Goal: Transaction & Acquisition: Purchase product/service

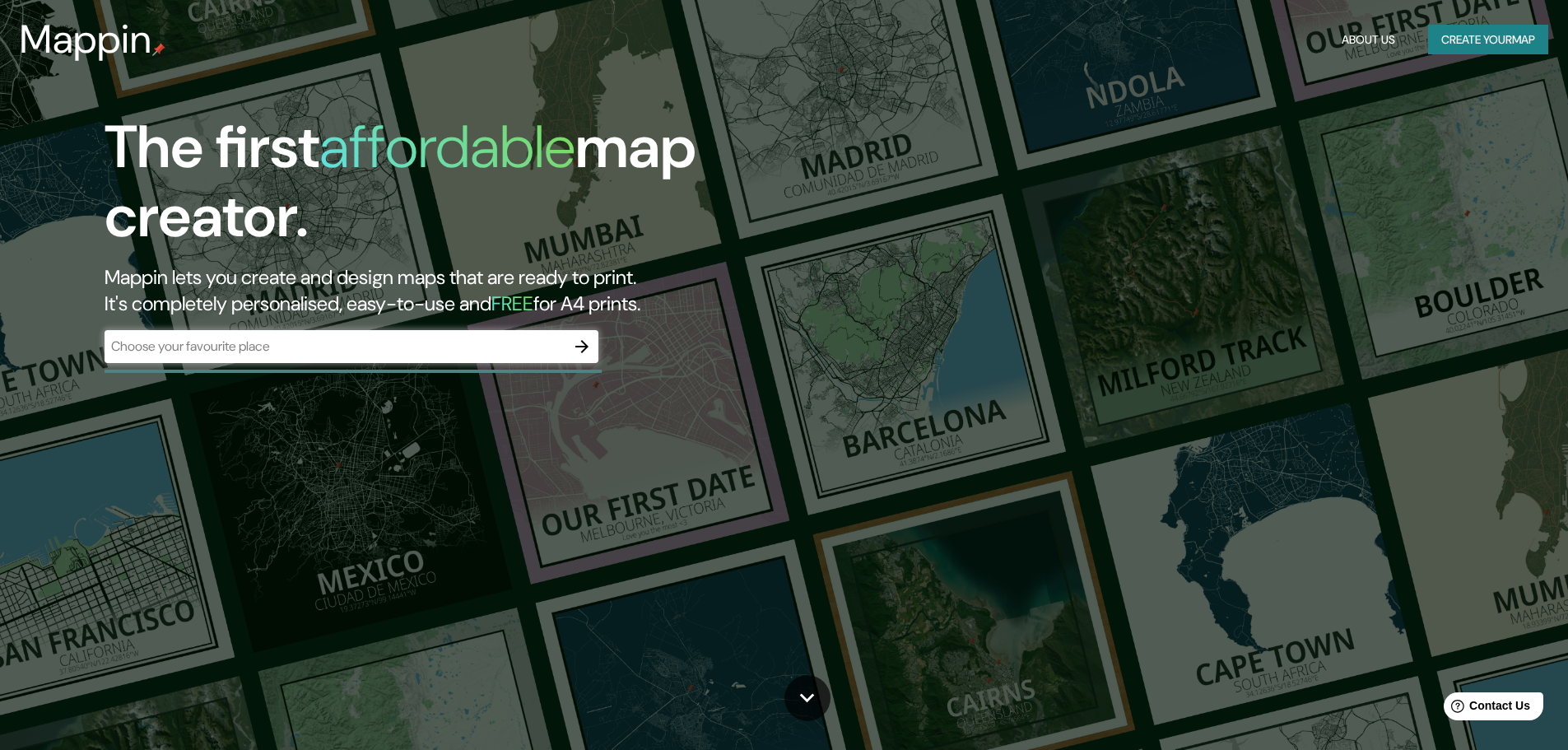
click at [414, 350] on input "text" at bounding box center [334, 346] width 461 height 19
click at [1515, 52] on button "Create your map" at bounding box center [1488, 40] width 120 height 30
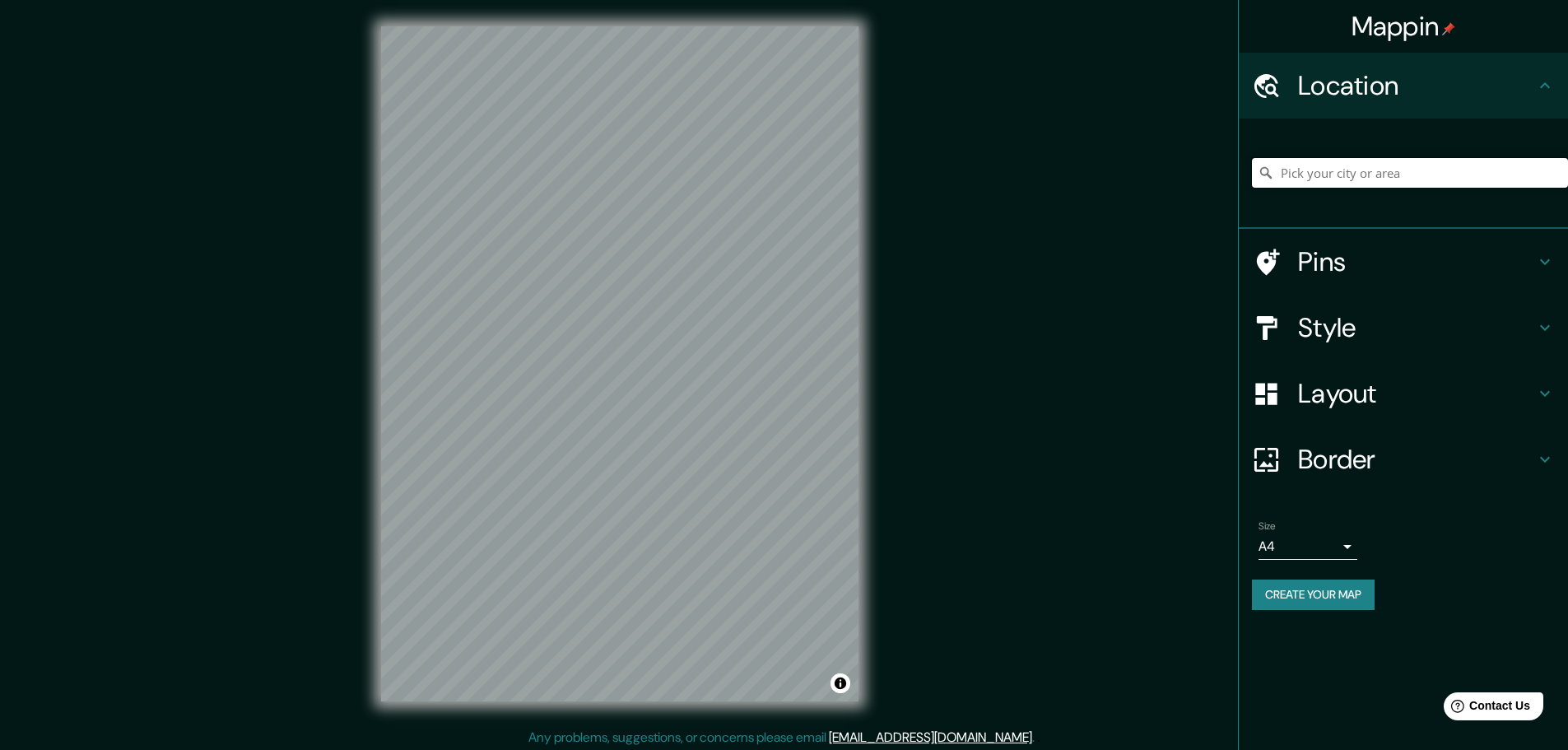
click at [1330, 171] on input "Pick your city or area" at bounding box center [1409, 172] width 316 height 29
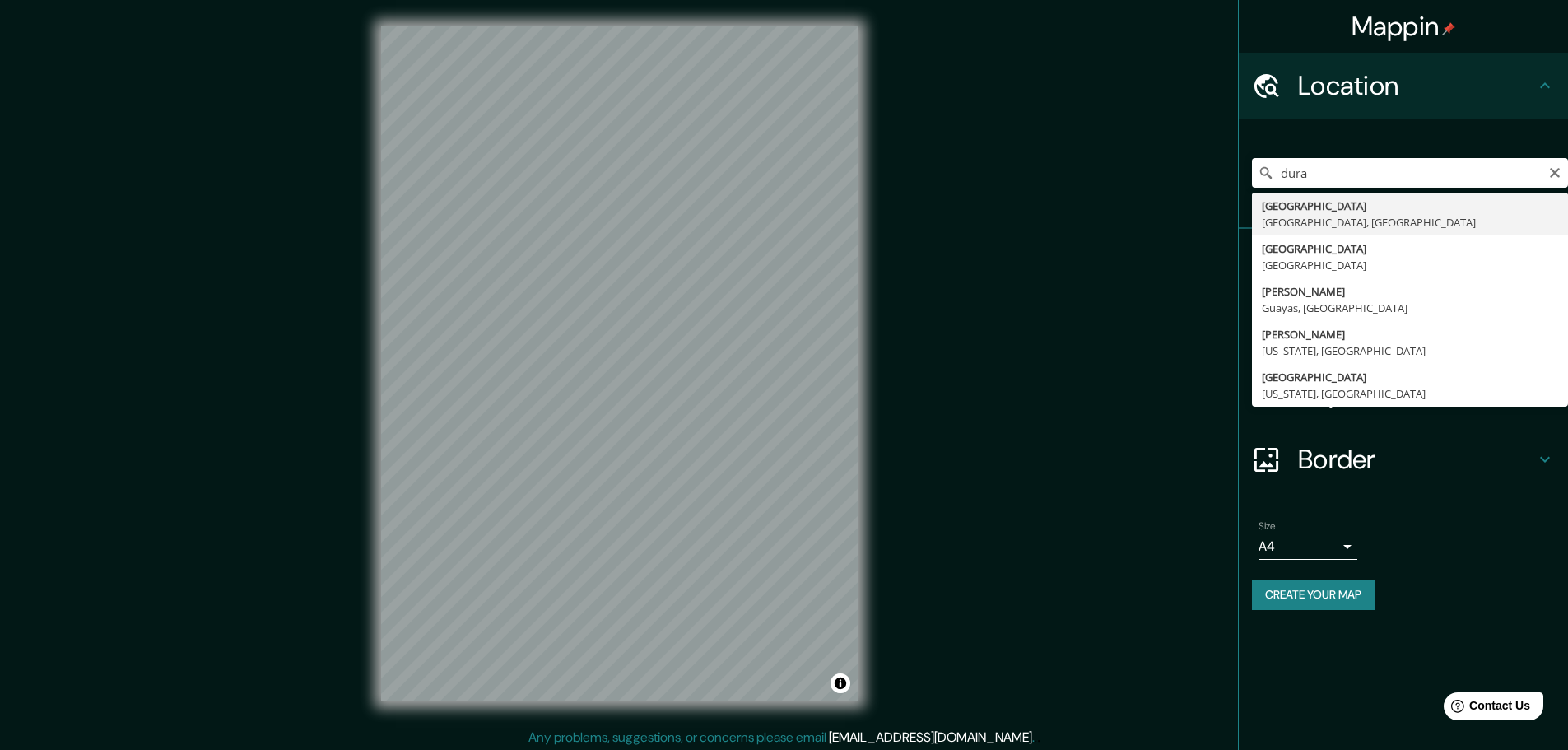
type input "[GEOGRAPHIC_DATA], [GEOGRAPHIC_DATA], [GEOGRAPHIC_DATA]"
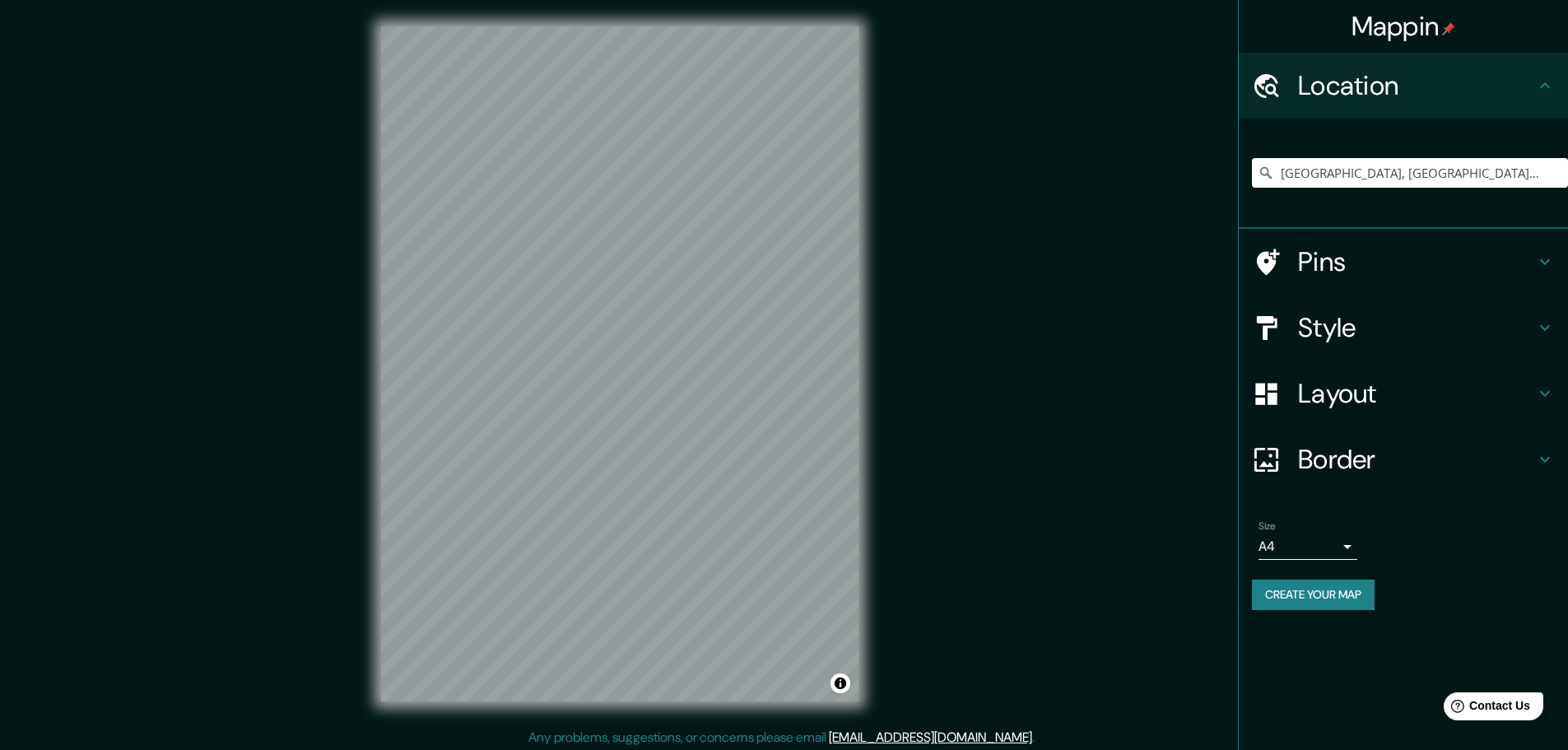
click at [1426, 268] on h4 "Pins" at bounding box center [1416, 261] width 237 height 33
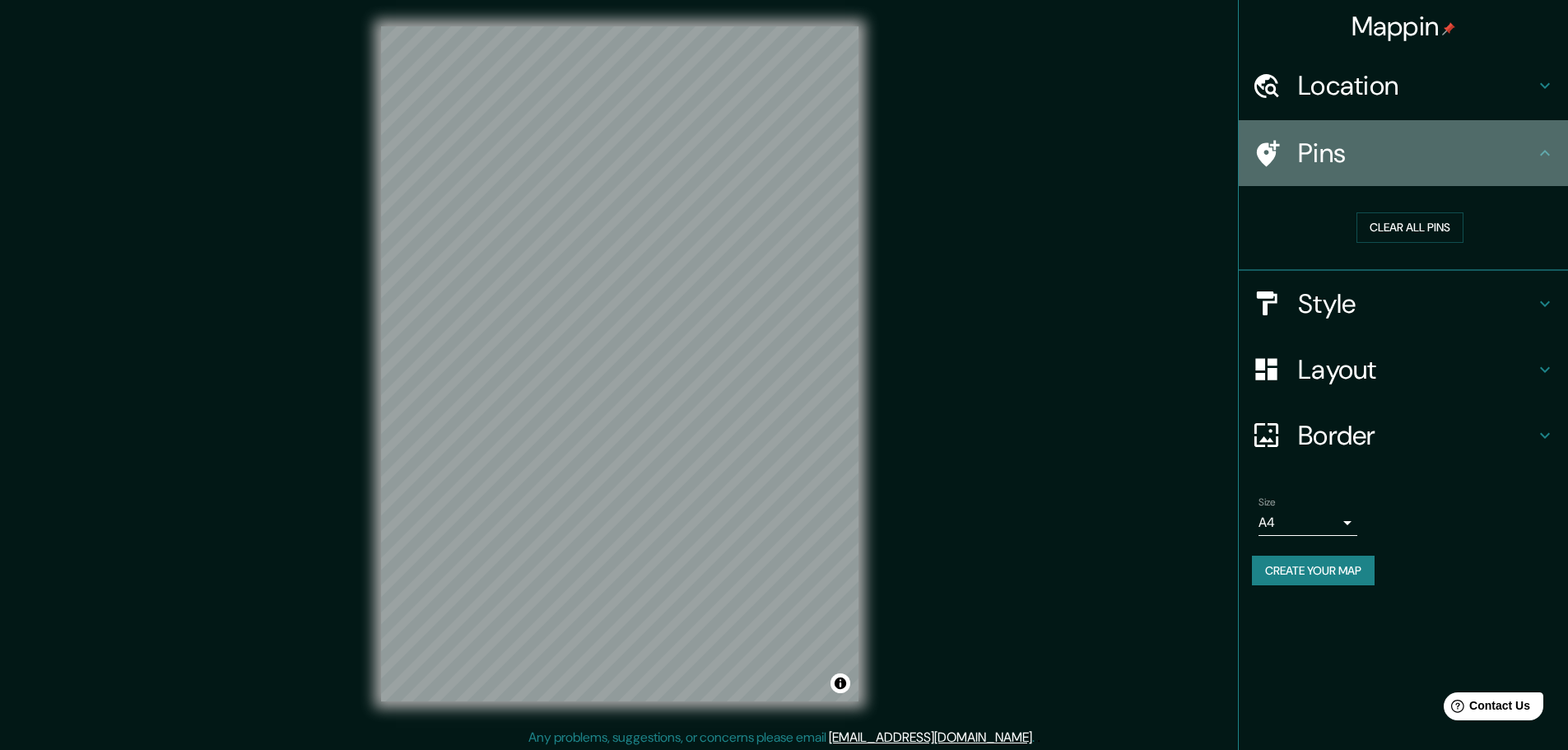
click at [1539, 164] on div "Pins" at bounding box center [1402, 153] width 329 height 66
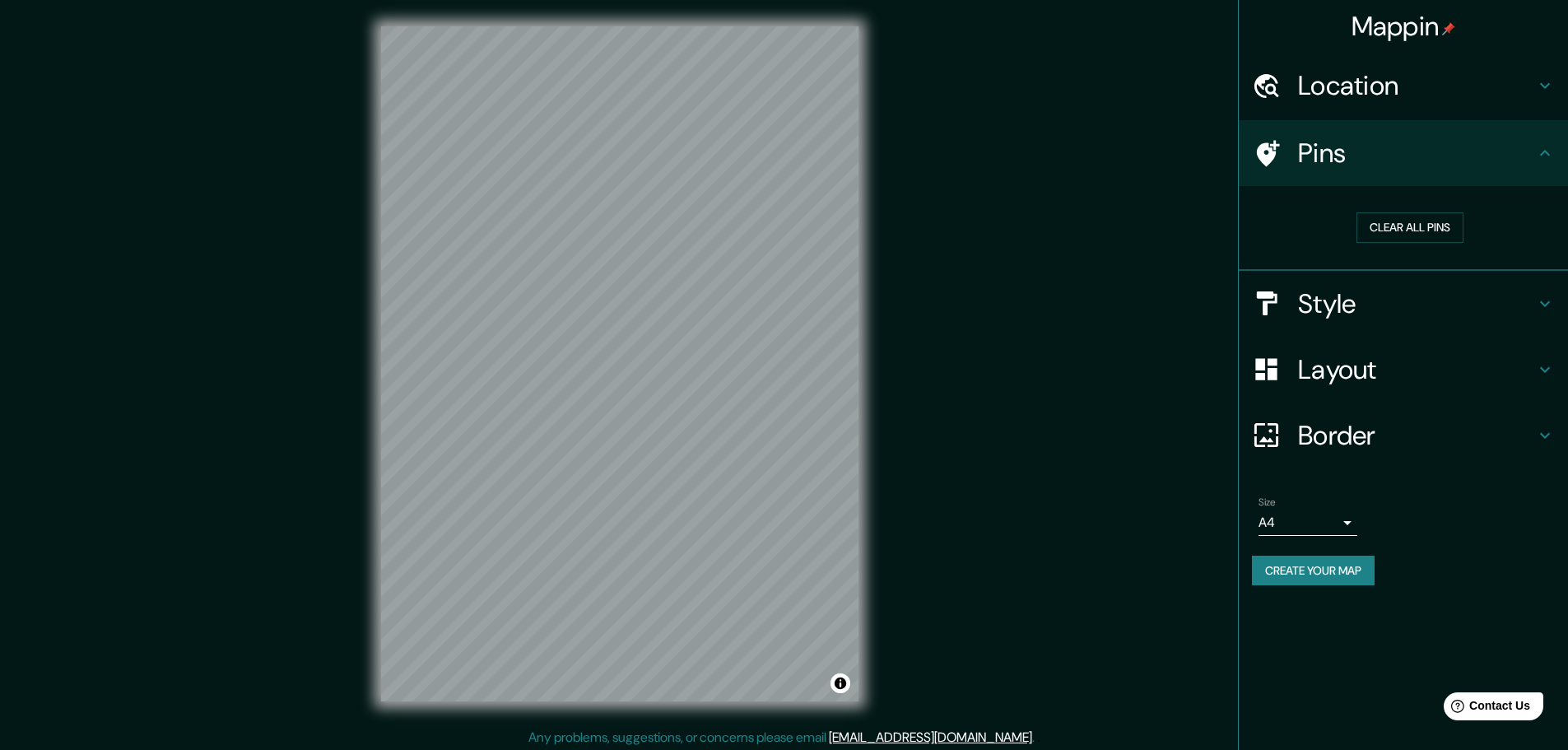
click at [1521, 288] on h4 "Style" at bounding box center [1416, 303] width 237 height 33
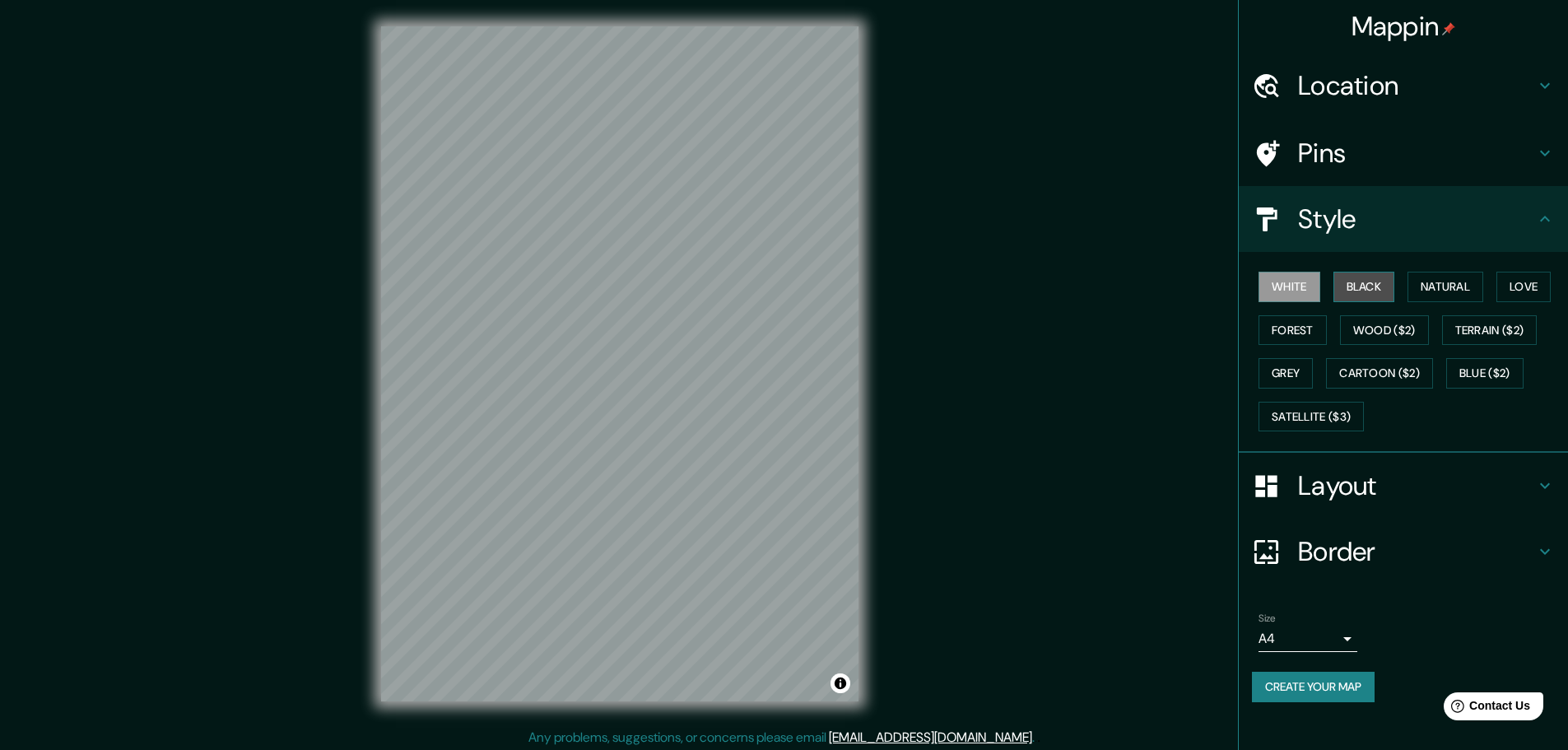
click at [1356, 291] on button "Black" at bounding box center [1363, 287] width 62 height 30
click at [1298, 301] on button "White" at bounding box center [1288, 287] width 62 height 30
click at [1461, 291] on button "Natural" at bounding box center [1445, 287] width 76 height 30
click at [1362, 280] on button "Black" at bounding box center [1363, 287] width 62 height 30
click at [1301, 284] on button "White" at bounding box center [1288, 287] width 62 height 30
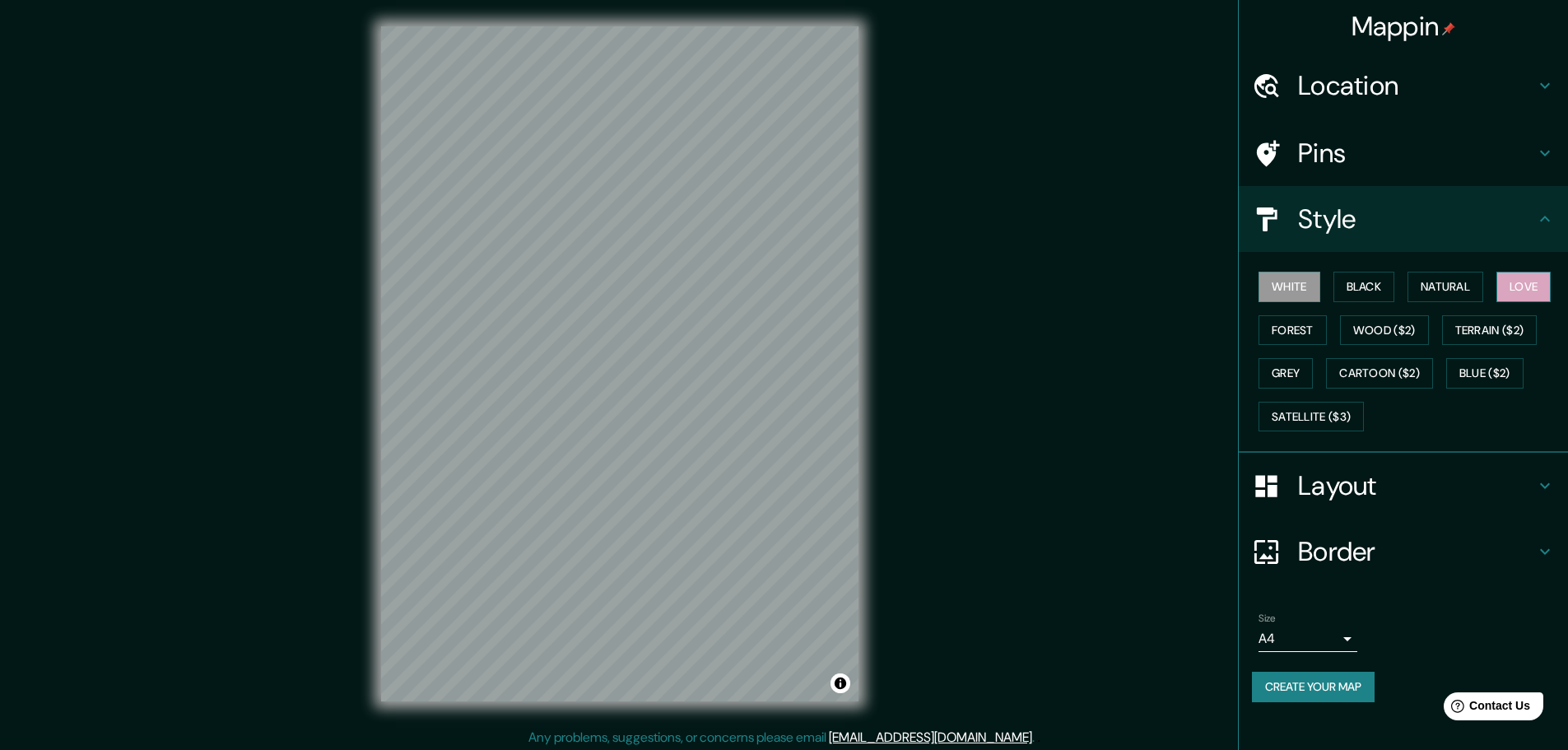
click at [1524, 290] on button "Love" at bounding box center [1523, 287] width 54 height 30
click at [1364, 366] on button "Cartoon ($2)" at bounding box center [1379, 374] width 107 height 30
click at [1290, 284] on button "White" at bounding box center [1288, 287] width 62 height 30
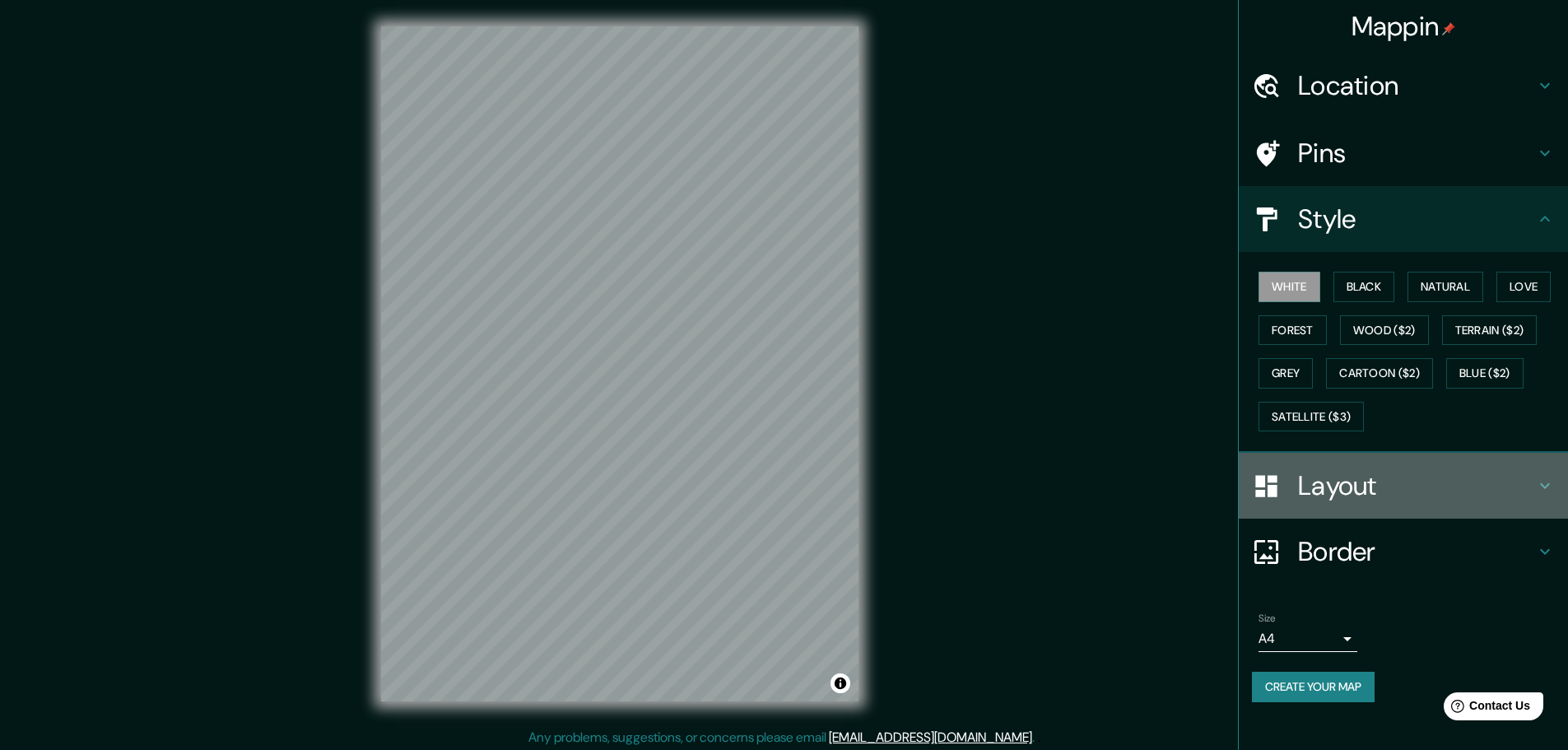
click at [1378, 489] on h4 "Layout" at bounding box center [1416, 485] width 237 height 33
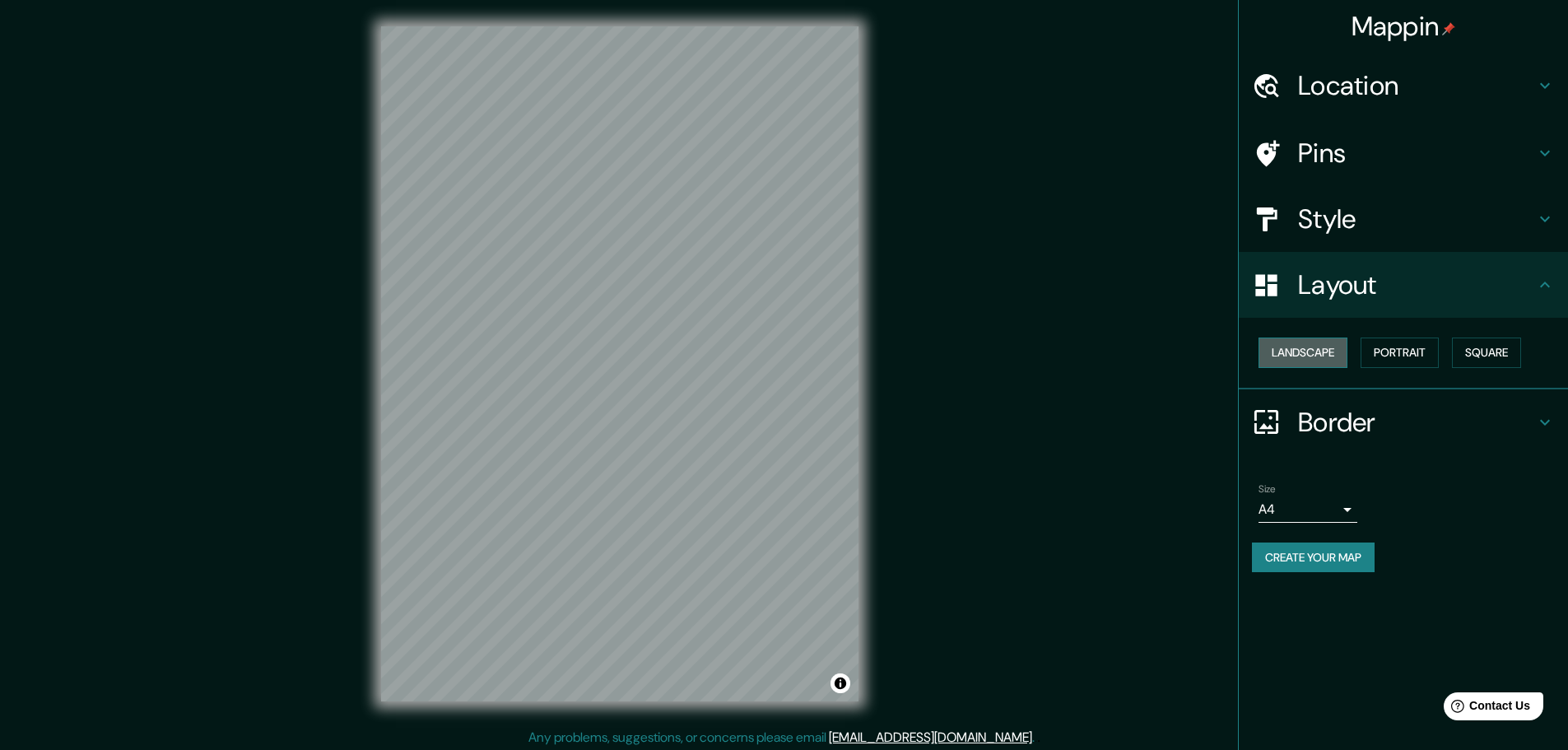
click at [1316, 354] on button "Landscape" at bounding box center [1302, 352] width 89 height 30
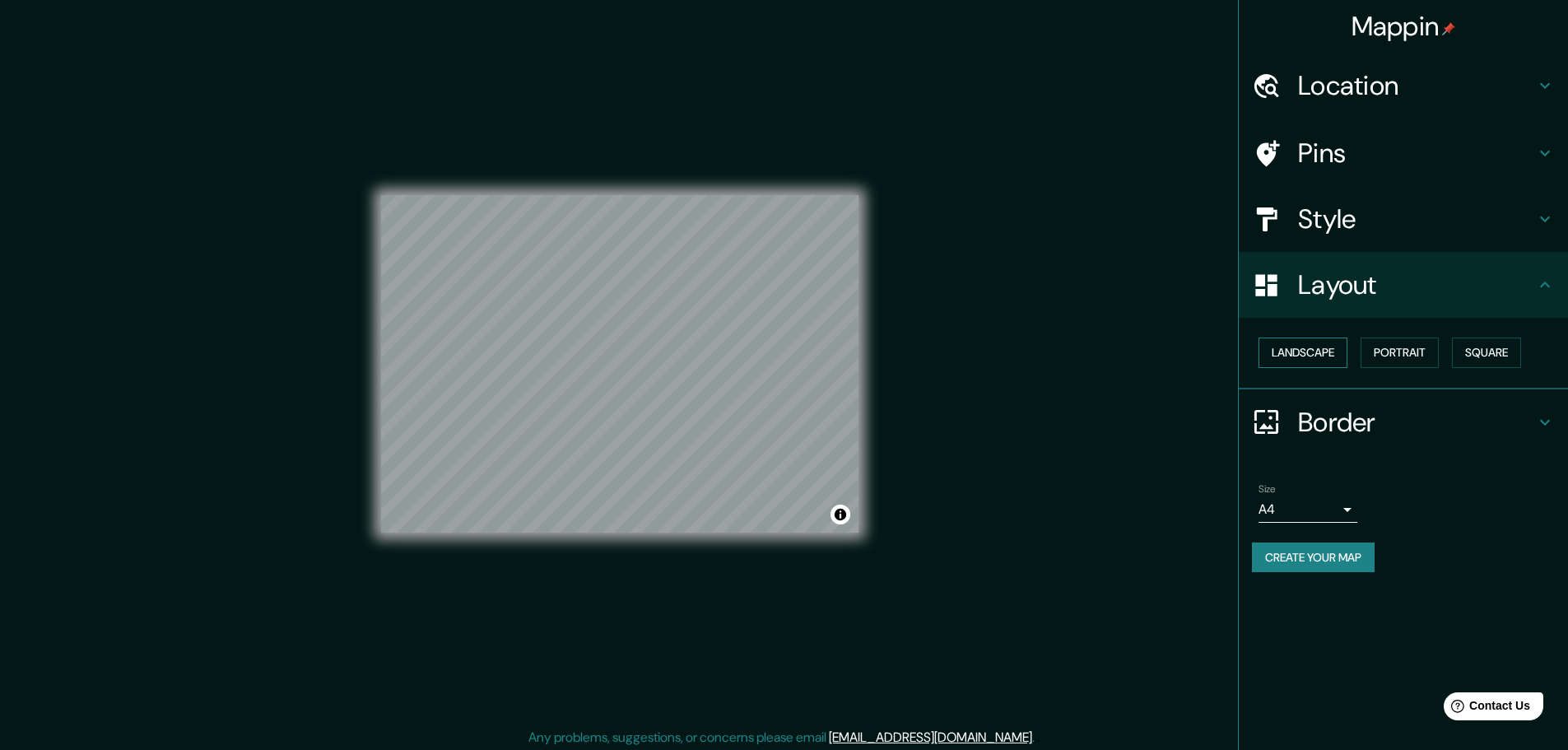
click at [1316, 354] on button "Landscape" at bounding box center [1302, 352] width 89 height 30
click at [1385, 352] on button "Portrait" at bounding box center [1400, 352] width 78 height 30
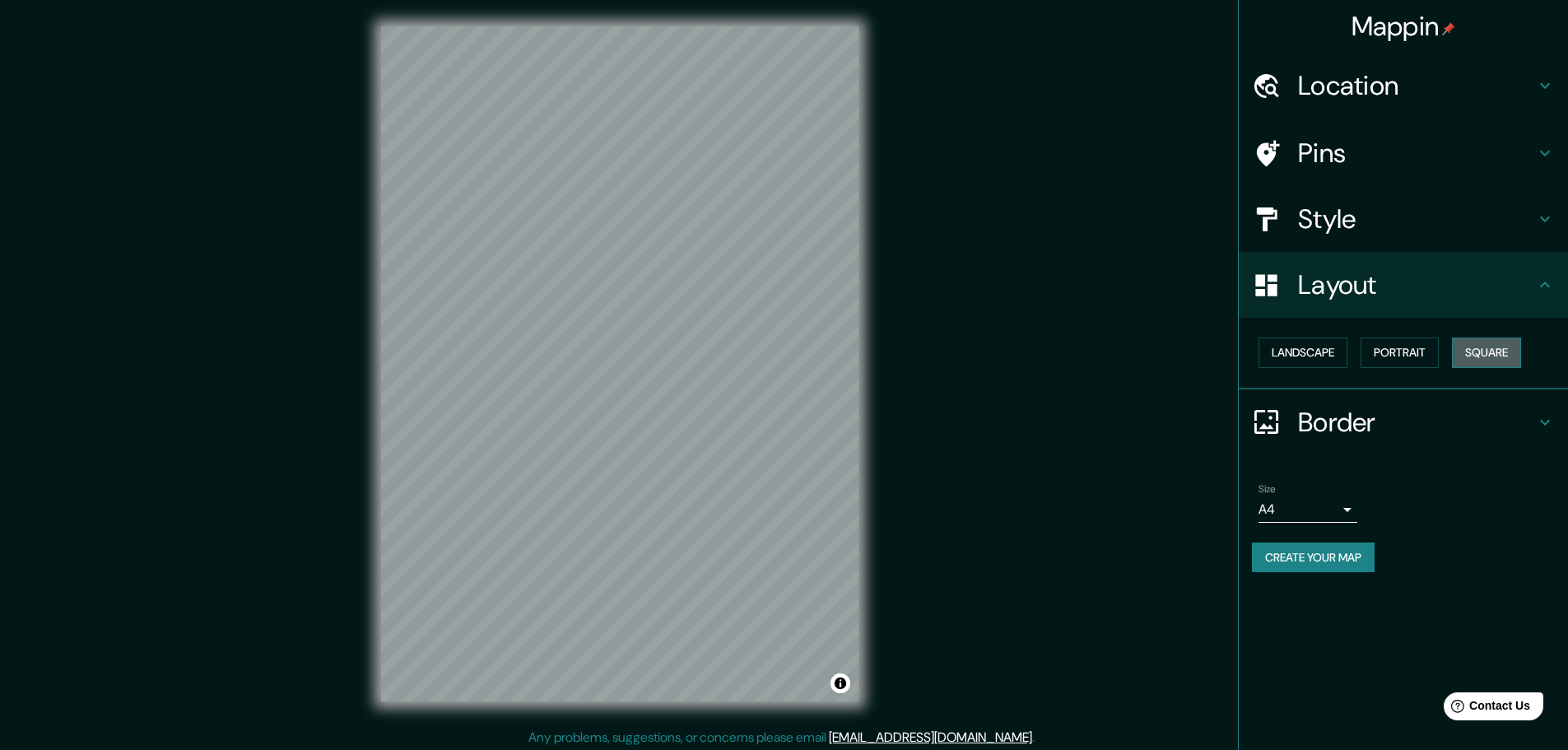
click at [1498, 361] on button "Square" at bounding box center [1486, 352] width 70 height 30
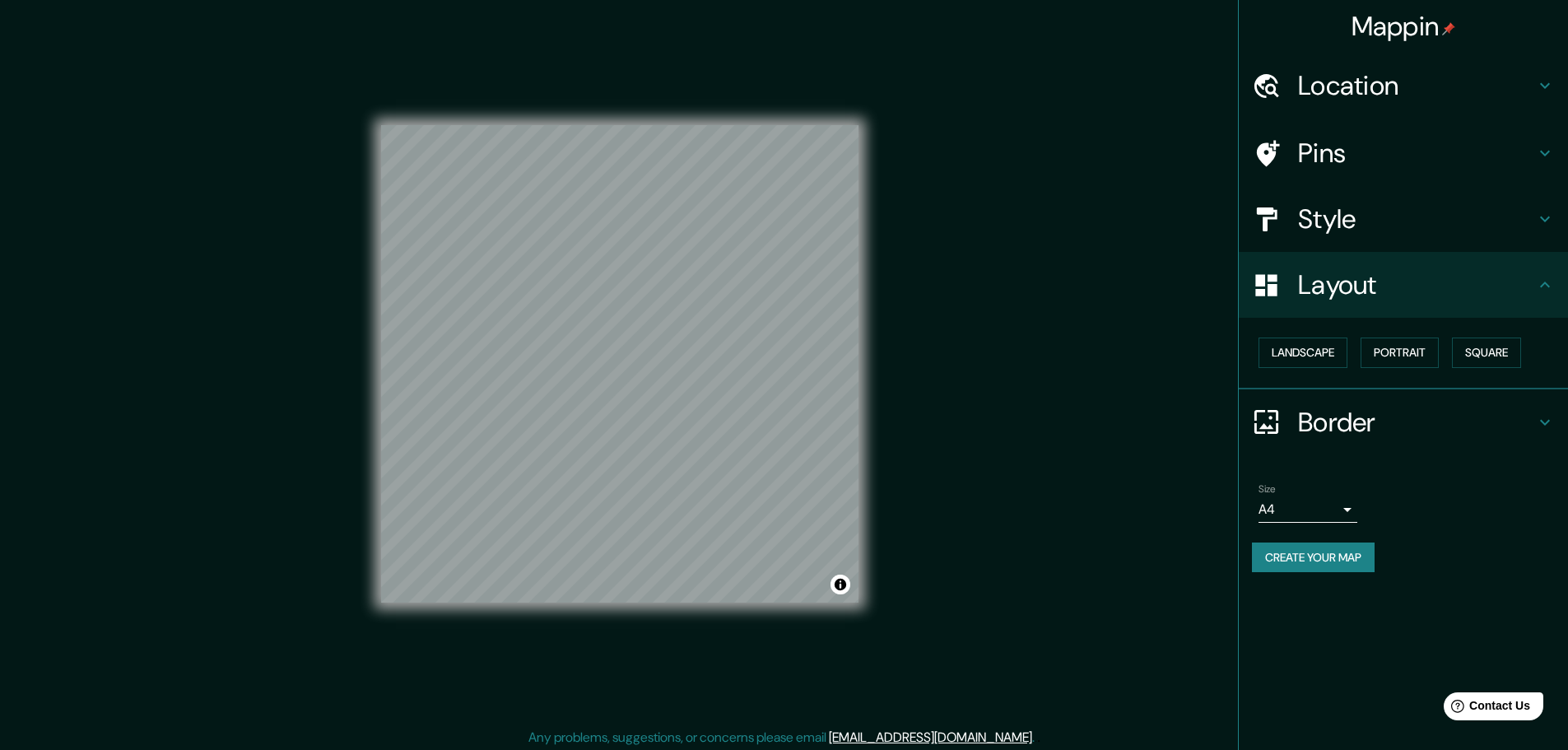
click at [1367, 431] on h4 "Border" at bounding box center [1416, 422] width 237 height 33
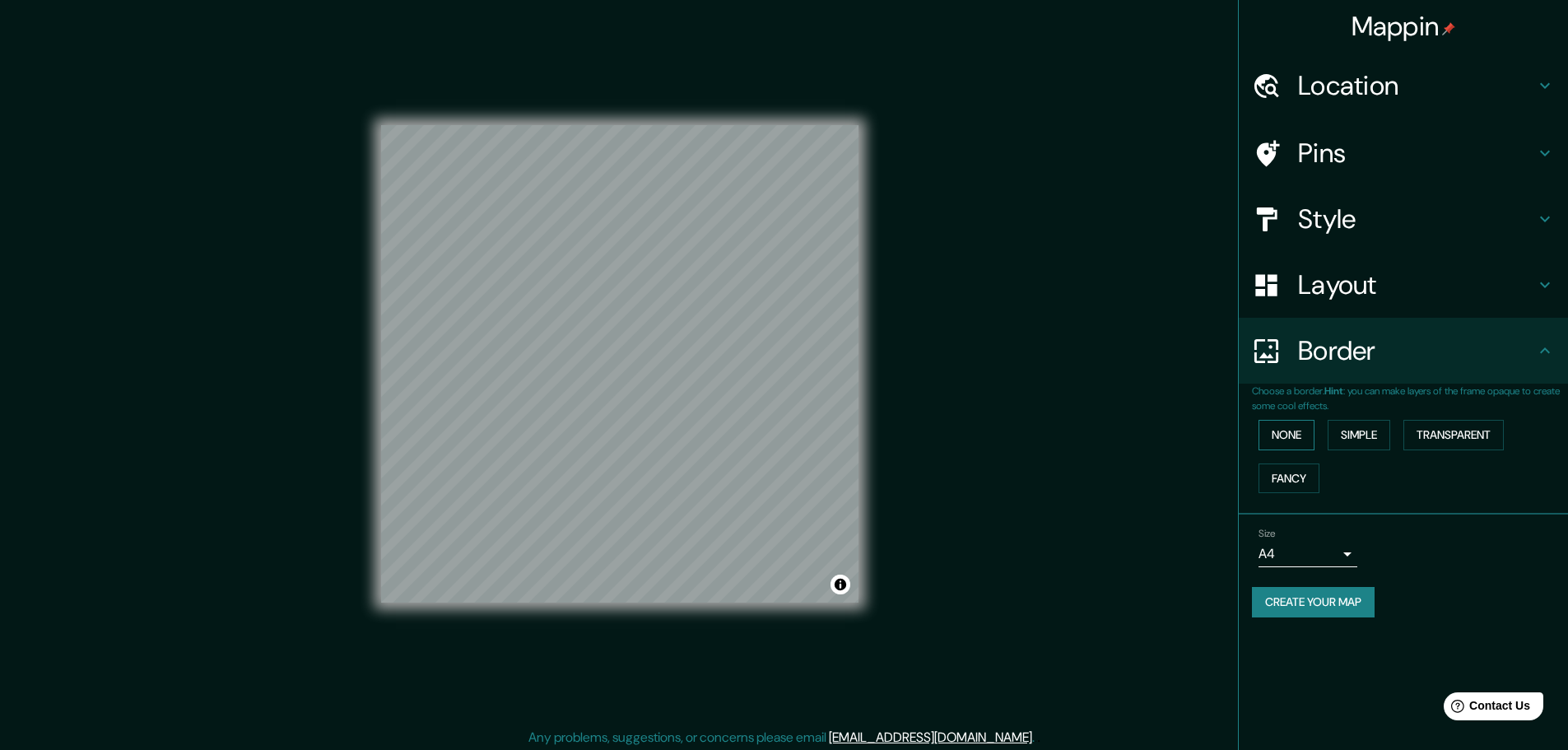
click at [1290, 435] on button "None" at bounding box center [1285, 435] width 56 height 30
click at [1354, 435] on button "Simple" at bounding box center [1359, 435] width 62 height 30
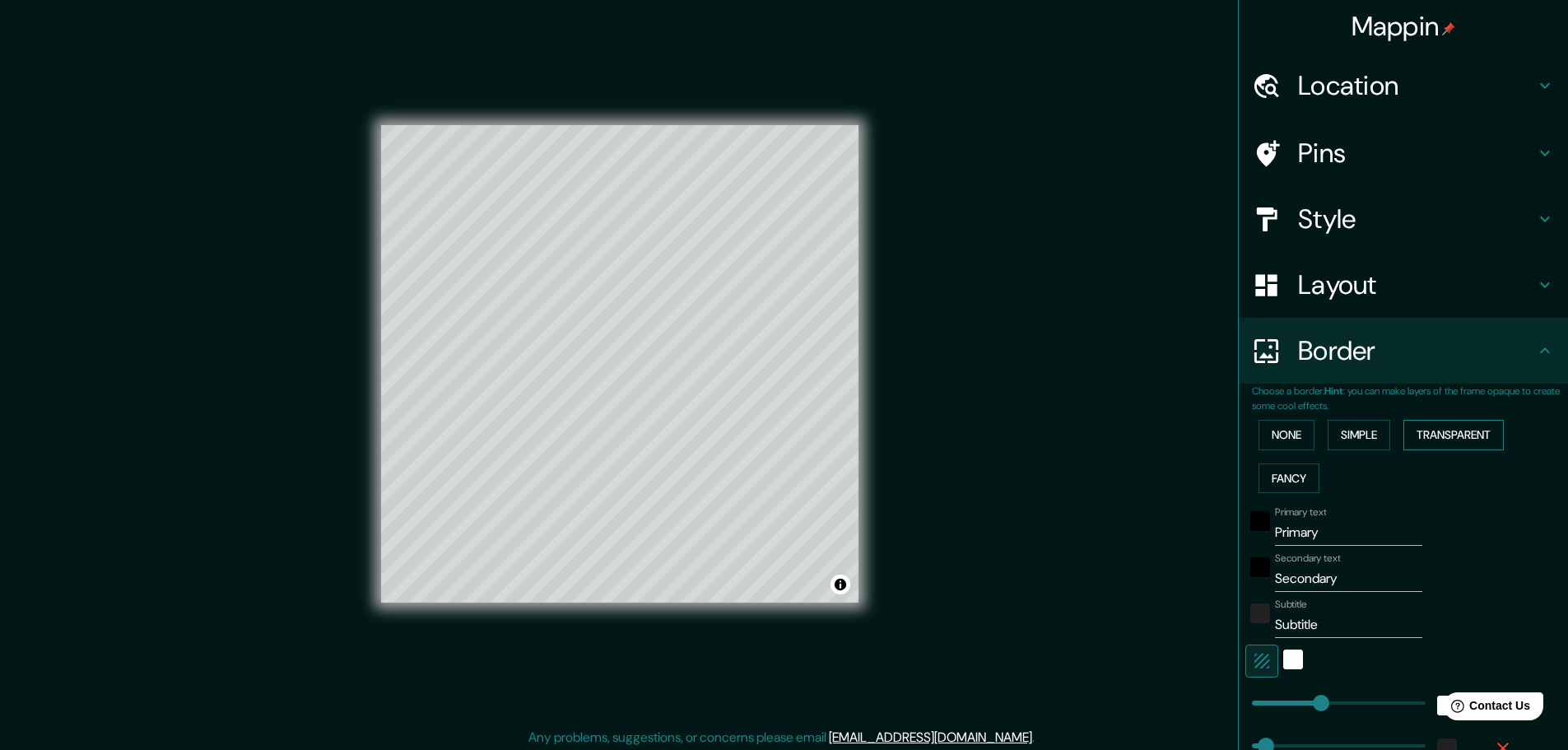
click at [1456, 433] on button "Transparent" at bounding box center [1453, 435] width 101 height 30
click at [1252, 476] on div "None Simple Transparent Fancy" at bounding box center [1409, 456] width 316 height 87
click at [1286, 425] on button "None" at bounding box center [1285, 435] width 56 height 30
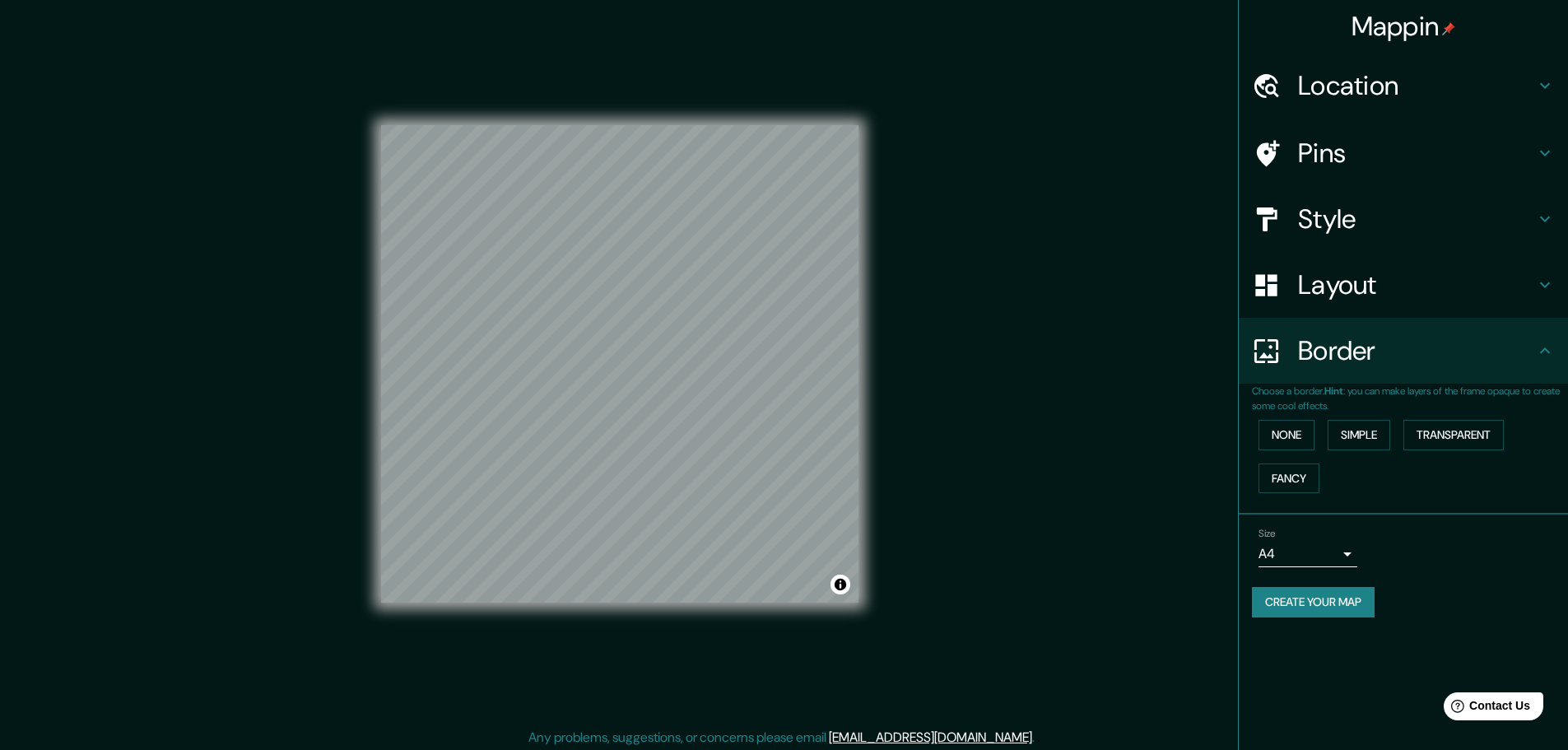
click at [1395, 98] on h4 "Location" at bounding box center [1416, 86] width 237 height 33
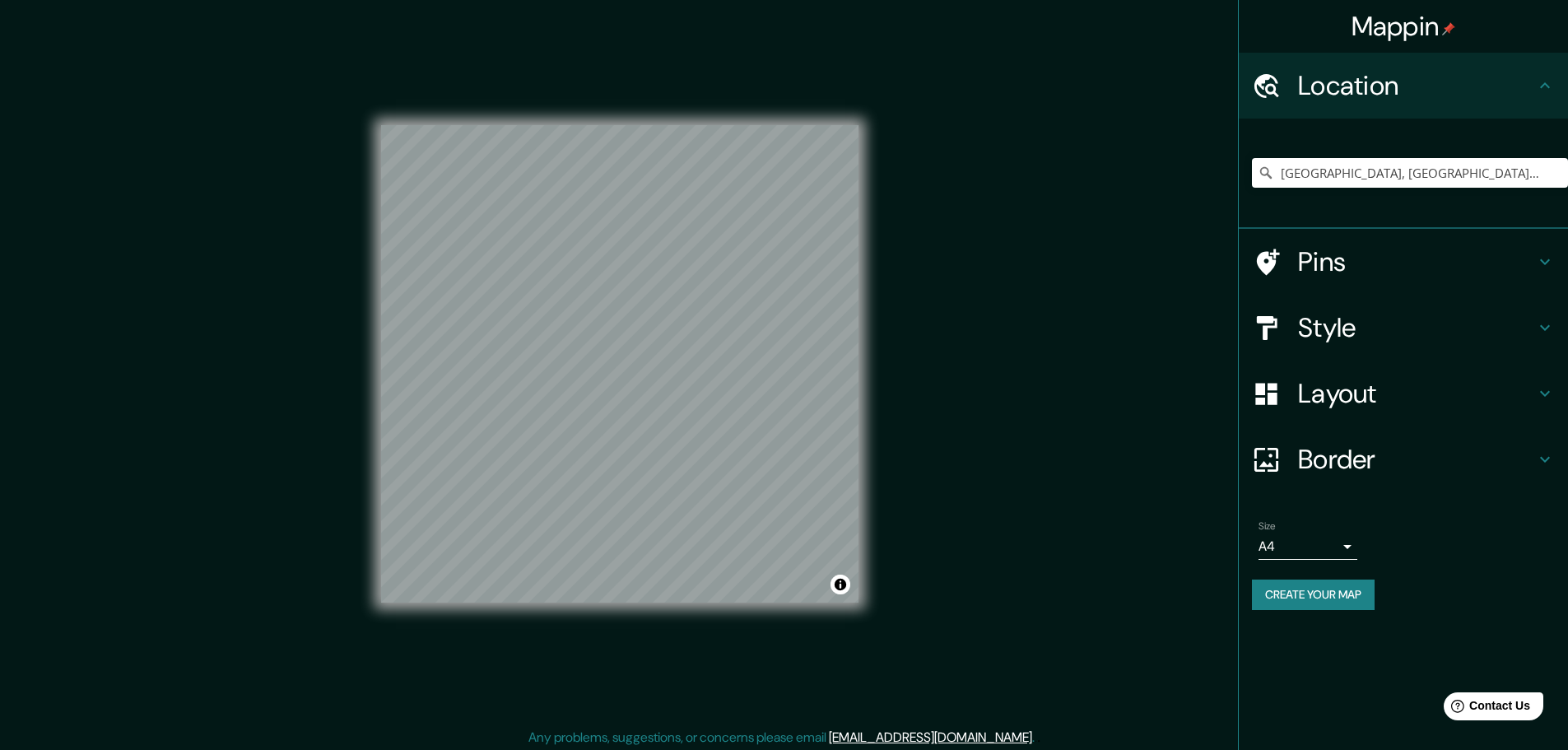
click at [1357, 251] on h4 "Pins" at bounding box center [1416, 261] width 237 height 33
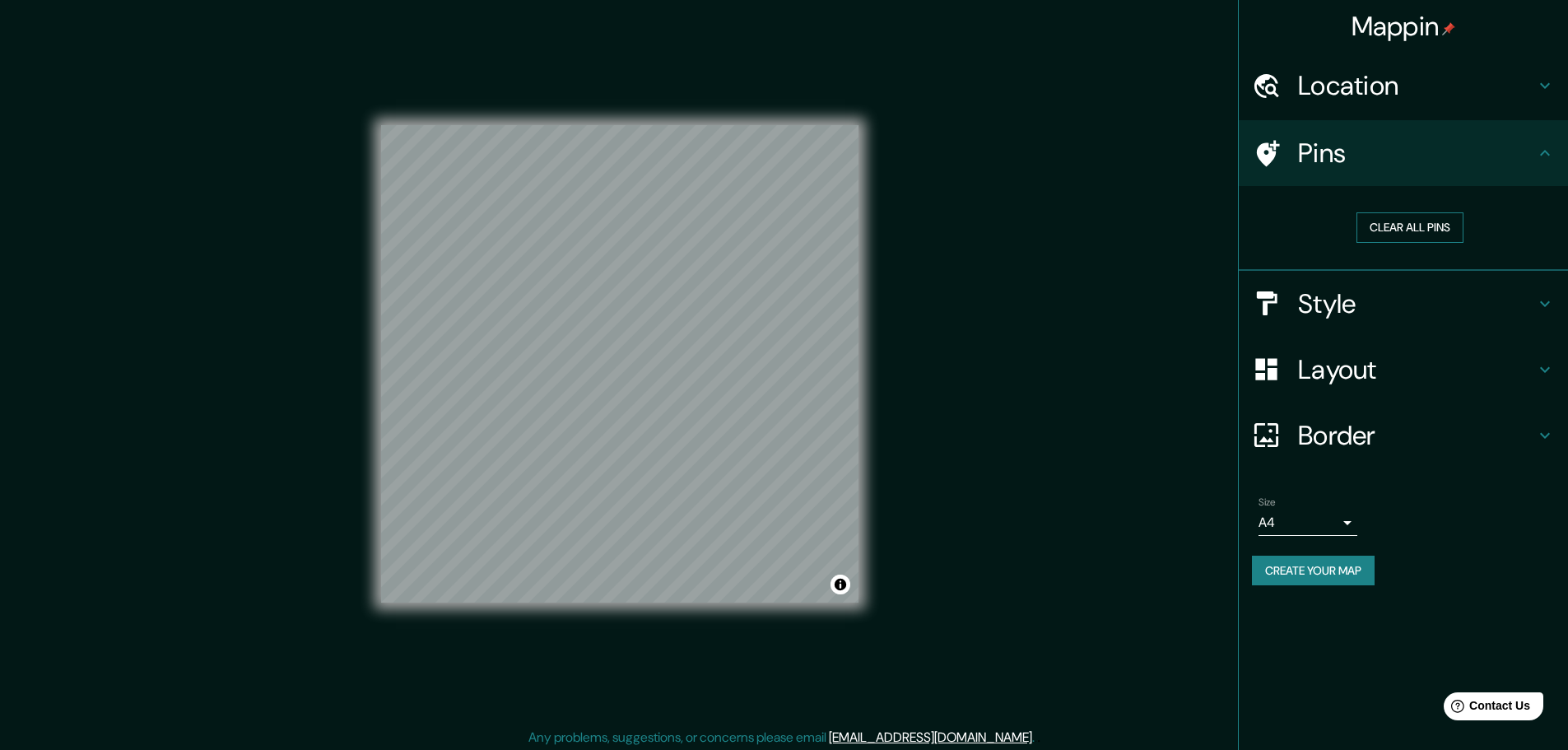
click at [1393, 220] on button "Clear all pins" at bounding box center [1409, 227] width 107 height 30
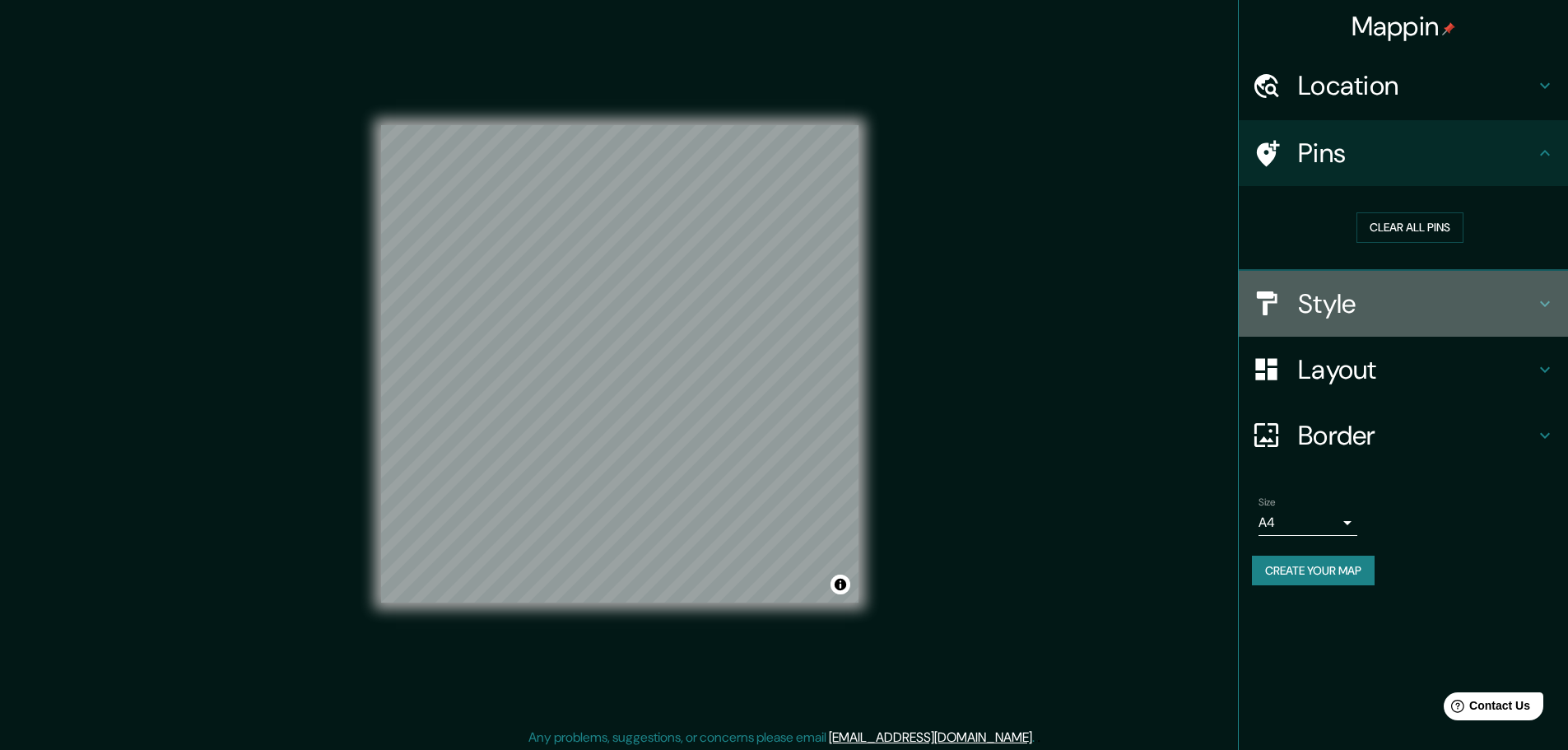
click at [1384, 311] on h4 "Style" at bounding box center [1416, 303] width 237 height 33
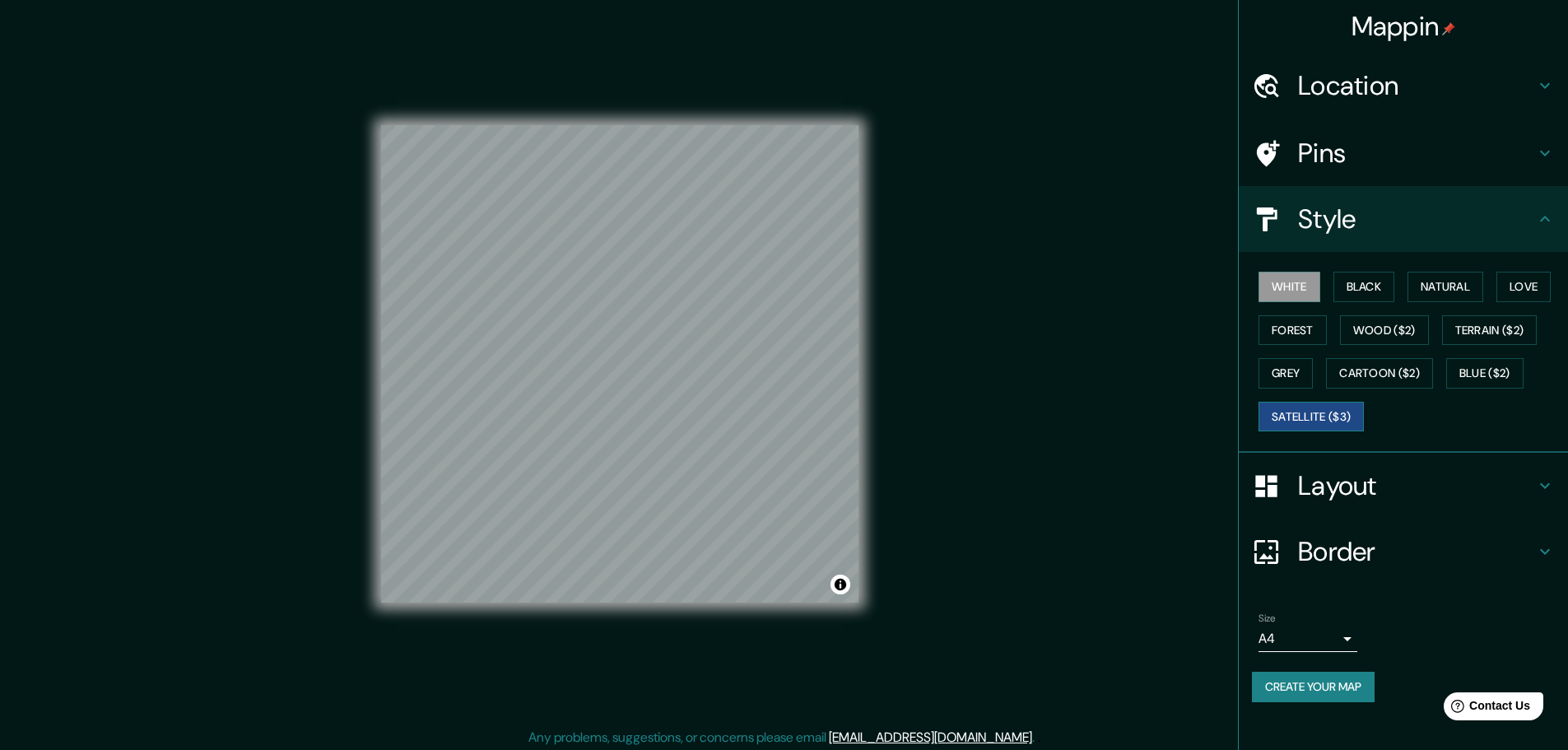
click at [1277, 412] on button "Satellite ($3)" at bounding box center [1310, 416] width 105 height 30
click at [1293, 370] on button "Grey" at bounding box center [1285, 374] width 54 height 30
click at [1291, 284] on button "White" at bounding box center [1288, 287] width 62 height 30
click at [632, 383] on div at bounding box center [630, 382] width 13 height 13
click at [601, 375] on div at bounding box center [598, 374] width 13 height 13
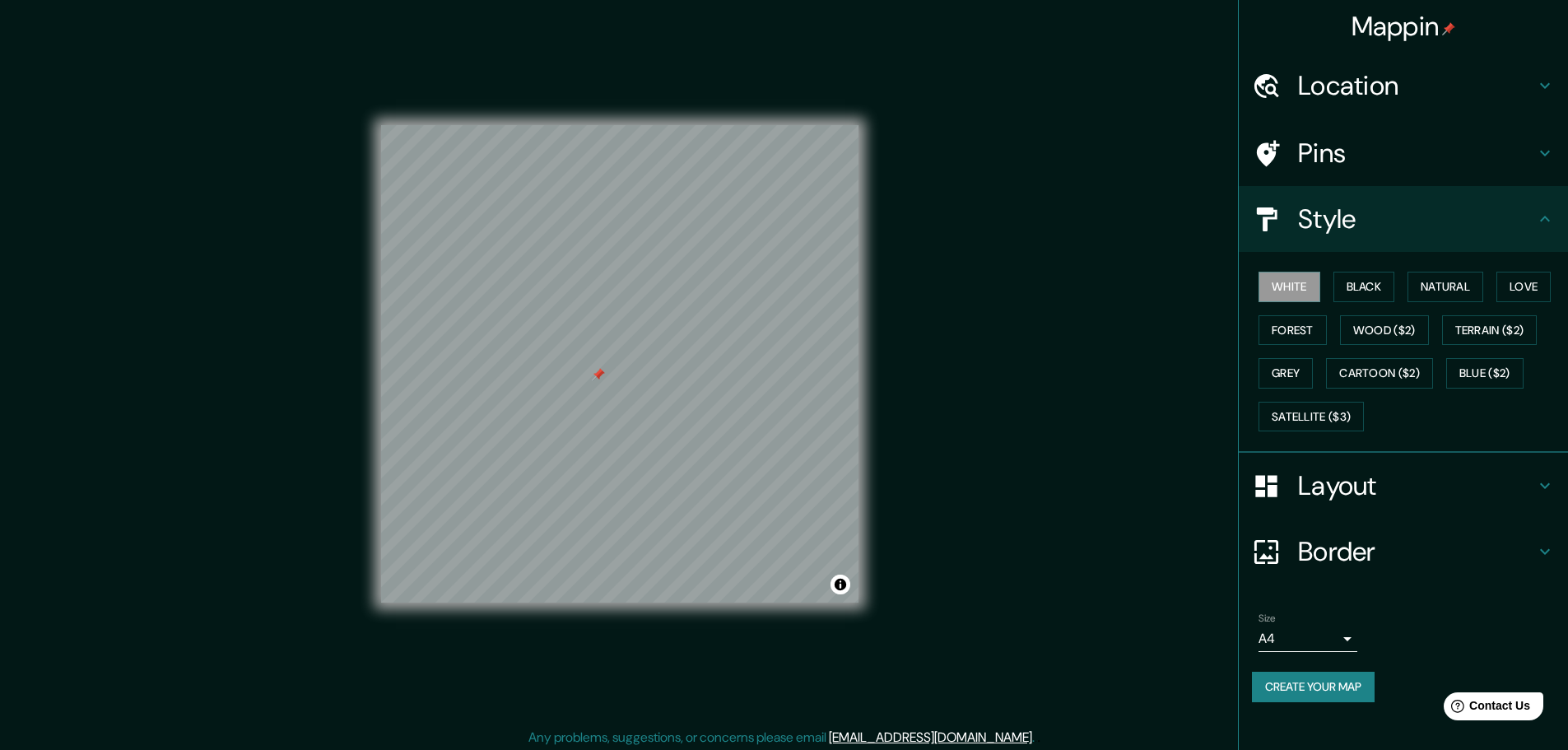
click at [596, 375] on div at bounding box center [598, 375] width 13 height 13
click at [1351, 639] on body "Mappin Location [GEOGRAPHIC_DATA], [GEOGRAPHIC_DATA], [GEOGRAPHIC_DATA] Pins St…" at bounding box center [784, 375] width 1568 height 750
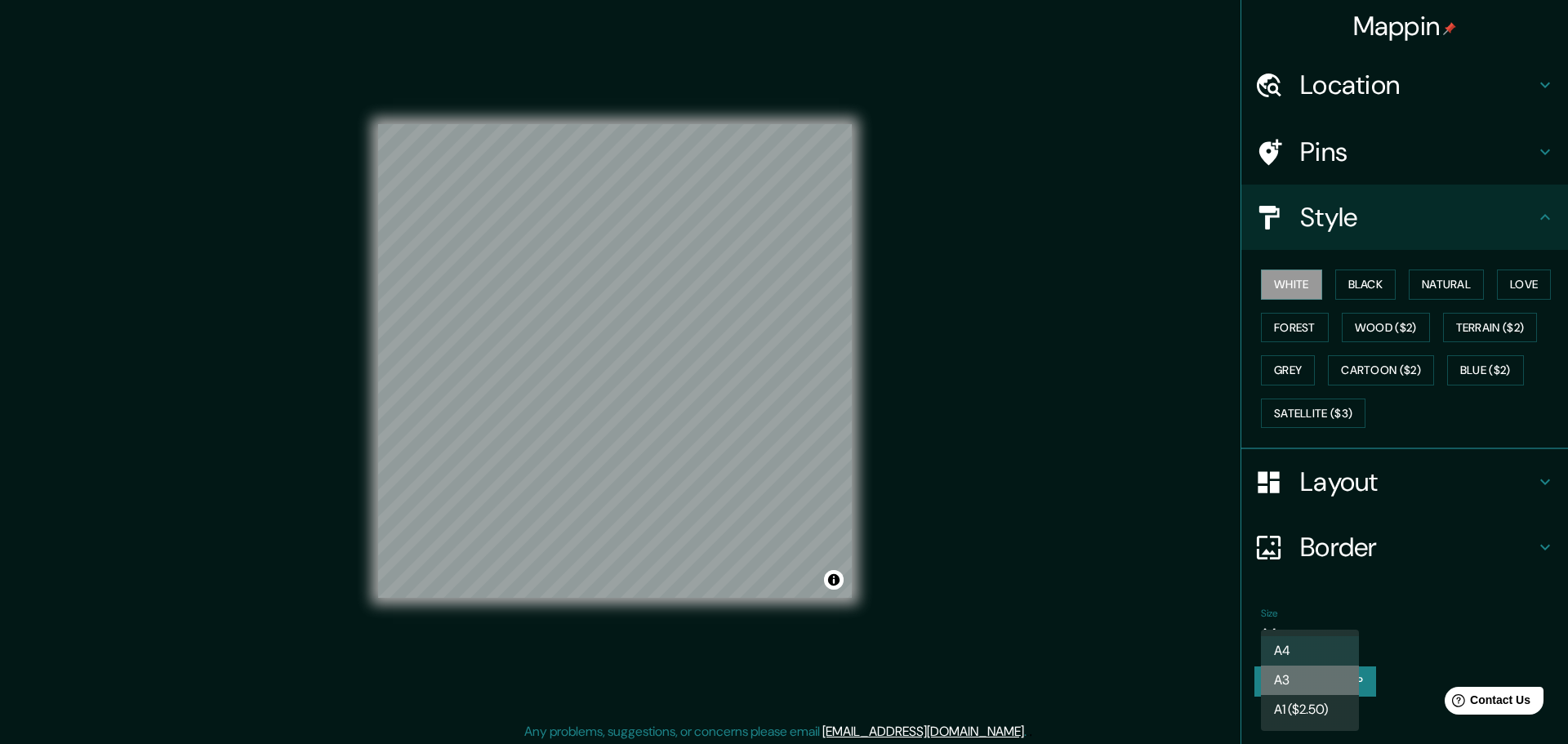
click at [1281, 681] on li "A3" at bounding box center [1310, 679] width 98 height 29
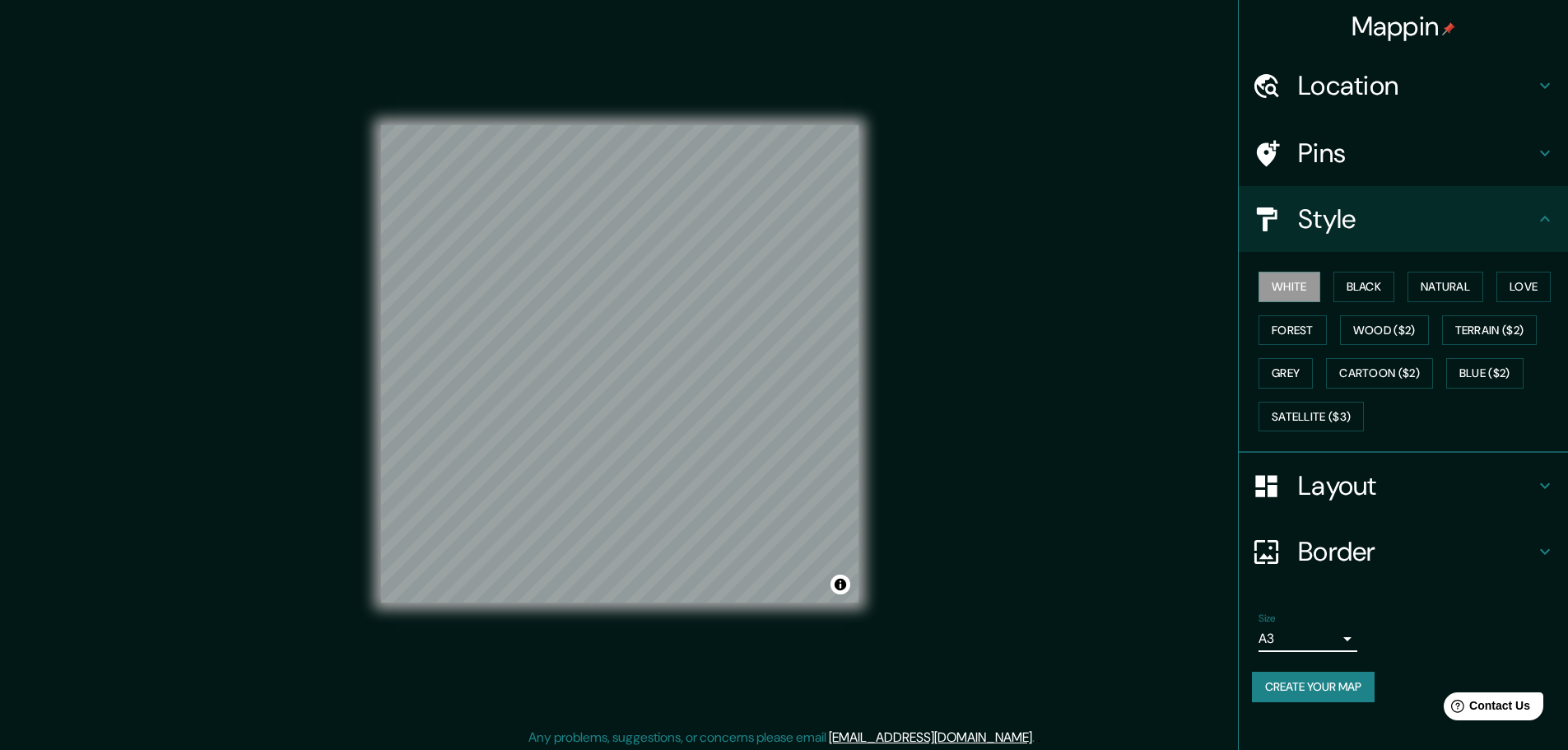
click at [1339, 639] on body "Mappin Location [GEOGRAPHIC_DATA], [GEOGRAPHIC_DATA], [GEOGRAPHIC_DATA] Pins St…" at bounding box center [784, 375] width 1568 height 750
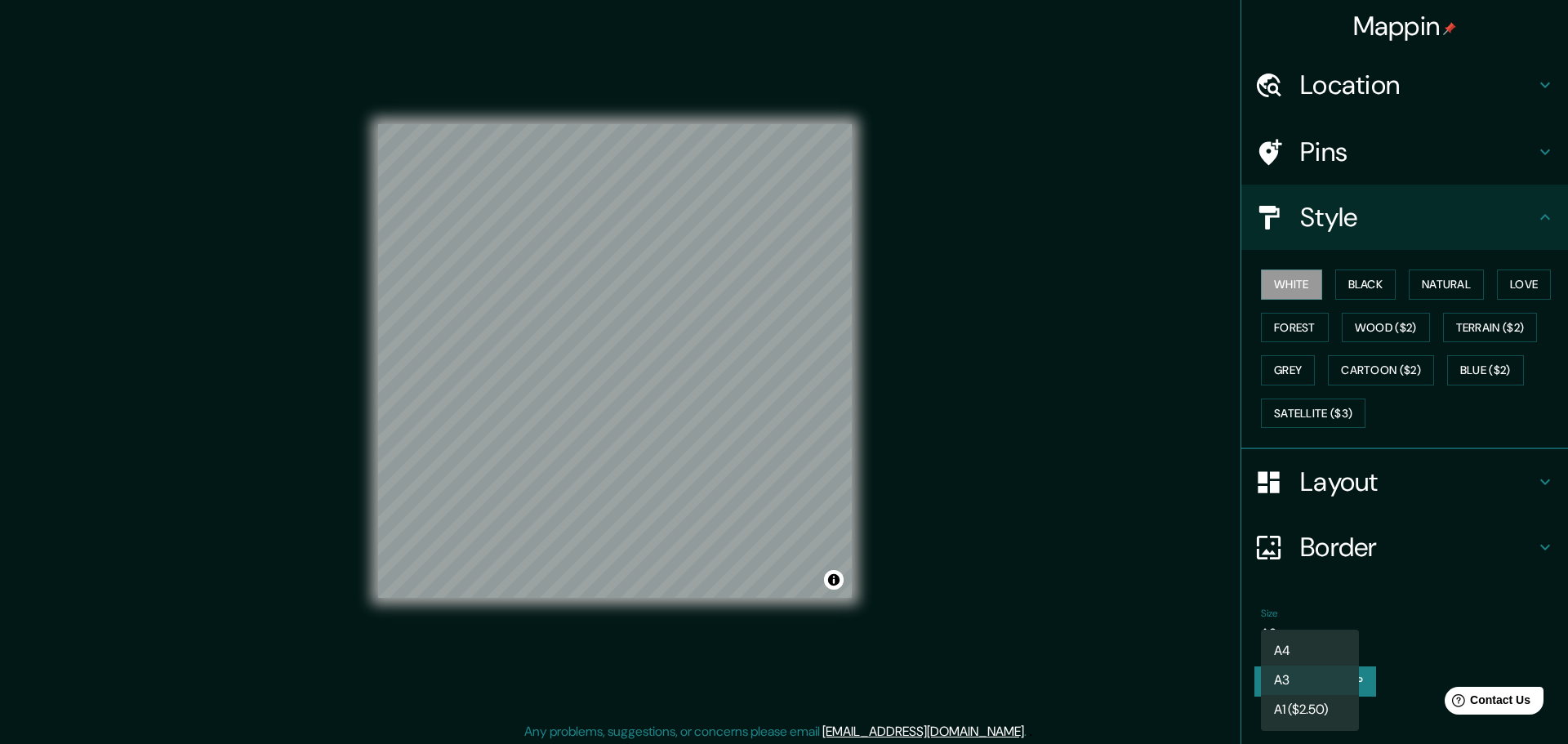
click at [1269, 644] on li "A4" at bounding box center [1310, 650] width 98 height 29
type input "single"
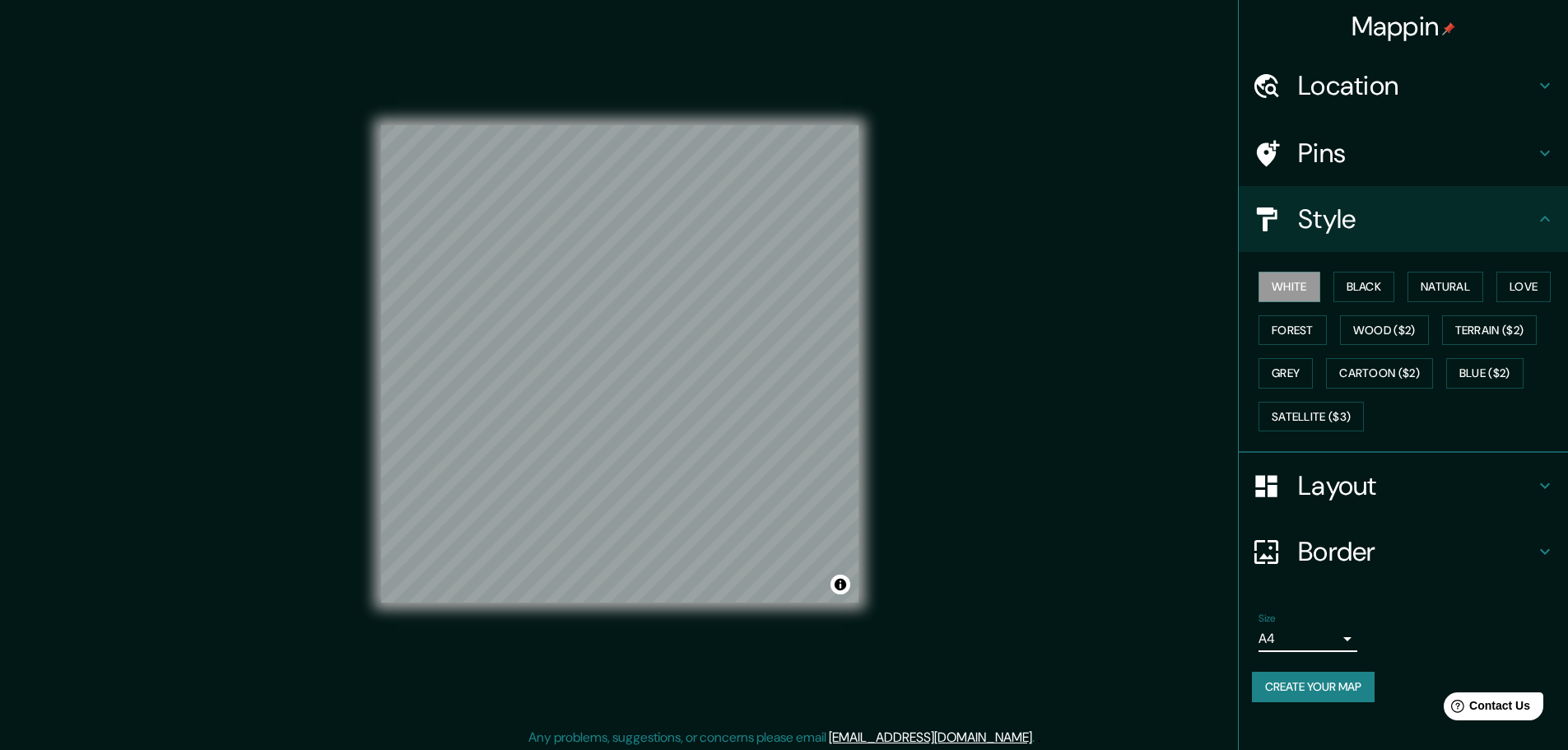
click at [1309, 695] on button "Create your map" at bounding box center [1313, 687] width 123 height 30
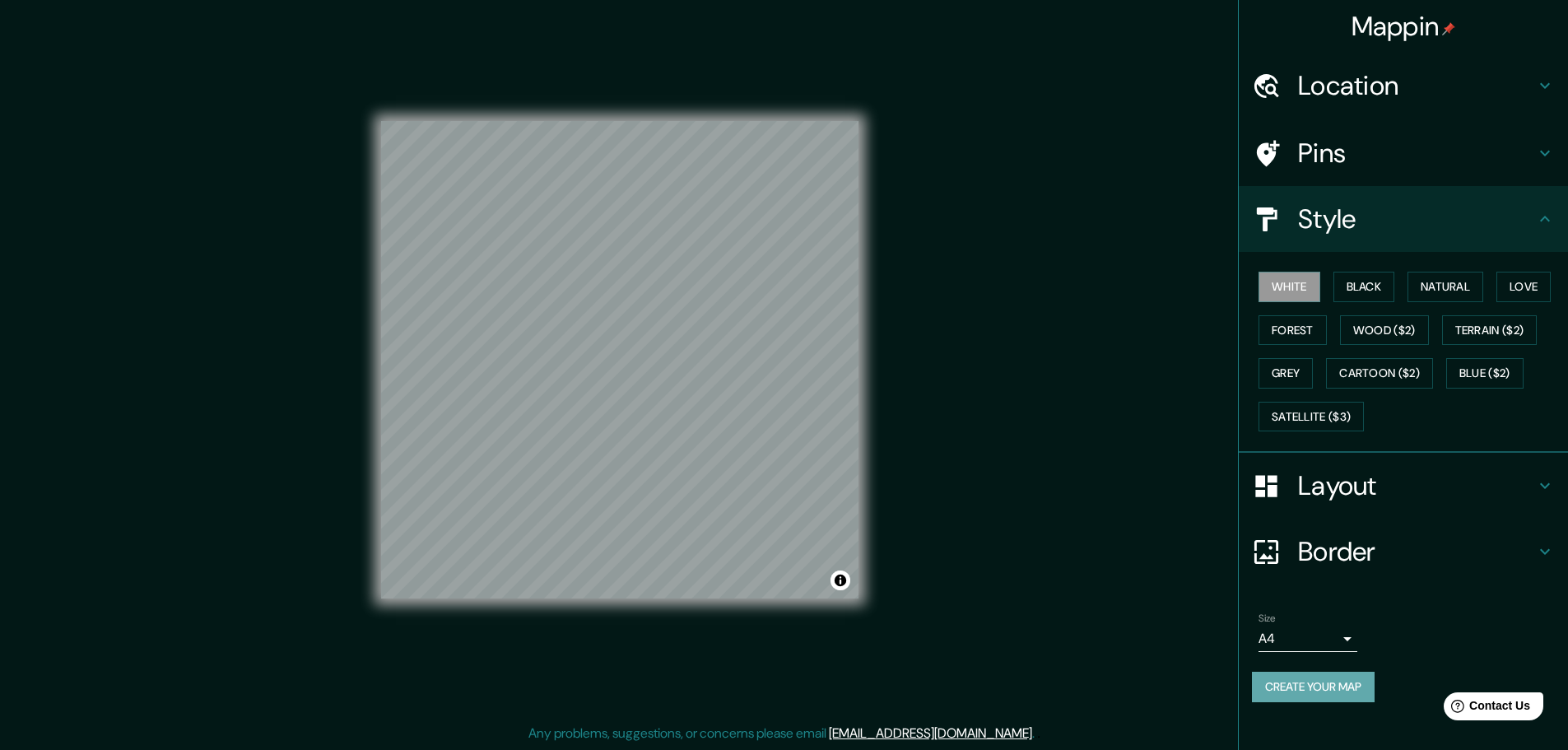
click at [1362, 675] on button "Create your map" at bounding box center [1313, 687] width 123 height 30
click at [1027, 493] on div "Mappin Location [GEOGRAPHIC_DATA], [GEOGRAPHIC_DATA], [GEOGRAPHIC_DATA] Pins St…" at bounding box center [784, 373] width 1568 height 754
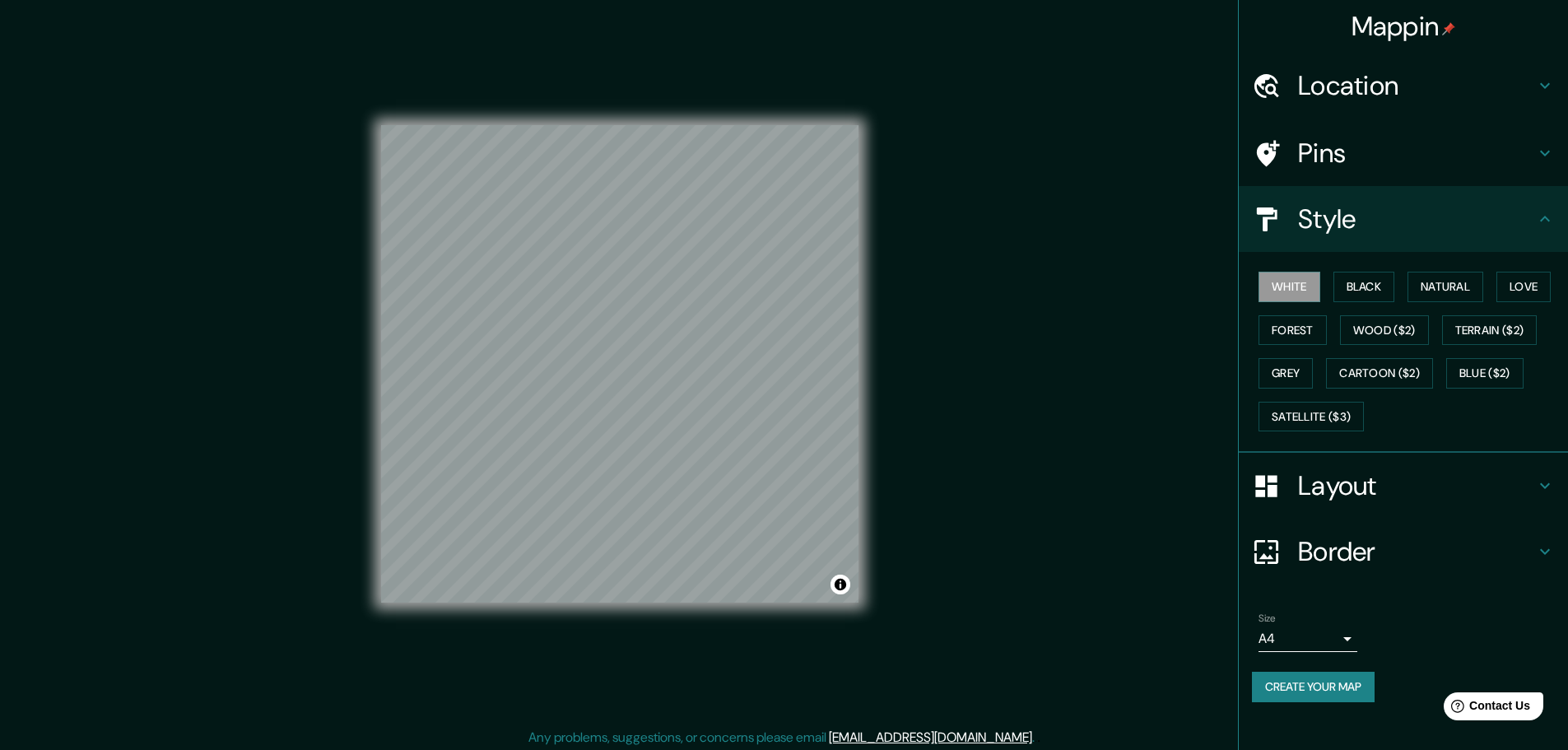
click at [1359, 682] on button "Create your map" at bounding box center [1313, 687] width 123 height 30
click at [1328, 687] on button "Create your map" at bounding box center [1313, 687] width 123 height 30
